Goal: Go to known website: Access a specific website the user already knows

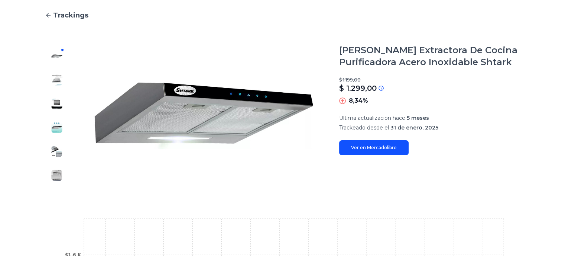
scroll to position [74, 0]
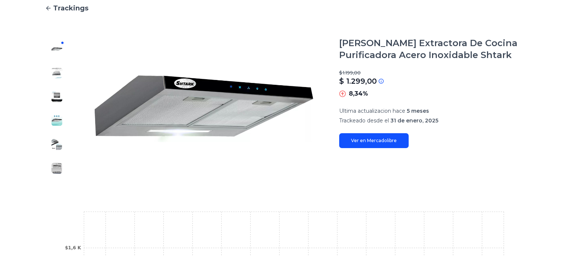
click at [370, 145] on link "Ver en Mercadolibre" at bounding box center [373, 140] width 69 height 15
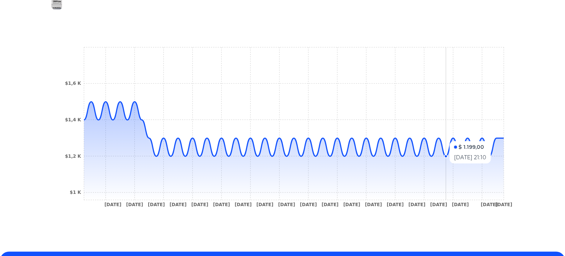
scroll to position [291, 0]
